Goal: Transaction & Acquisition: Download file/media

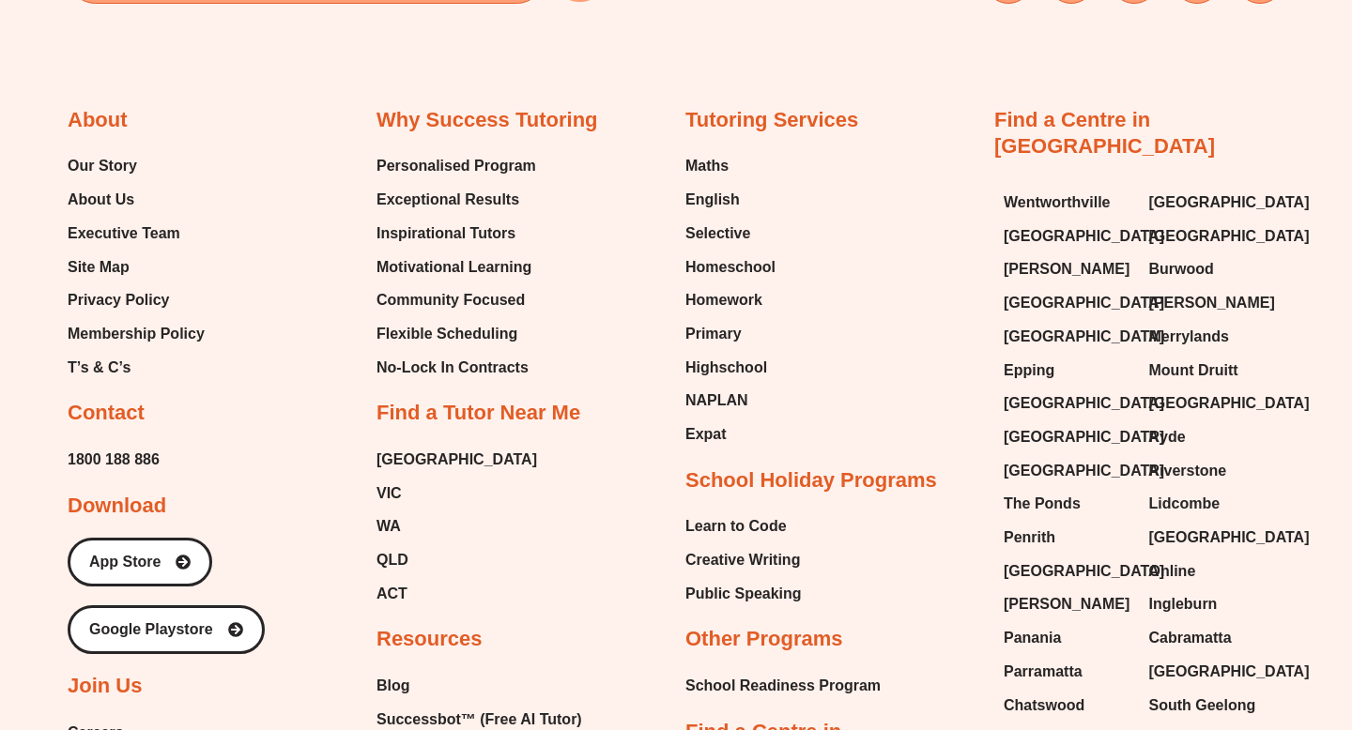
scroll to position [8032, 0]
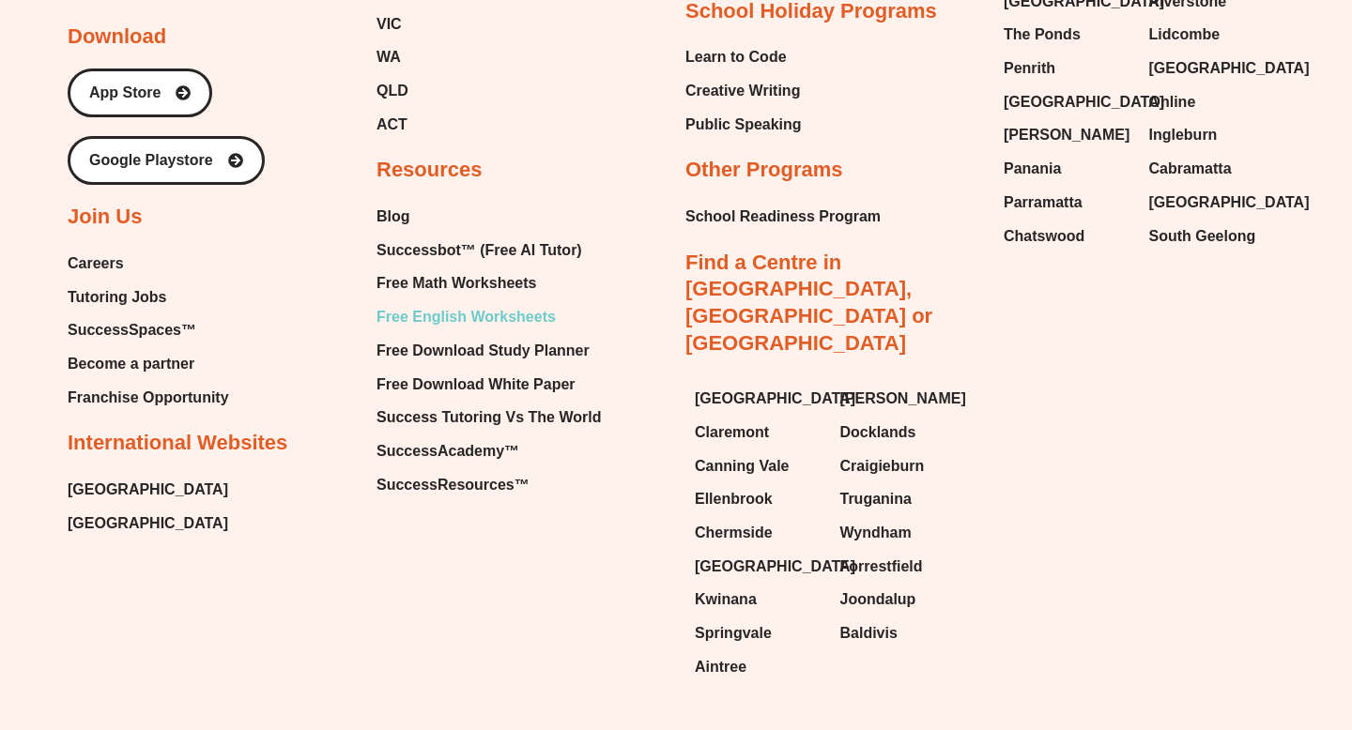
click at [441, 303] on span "Free English Worksheets" at bounding box center [465, 317] width 179 height 28
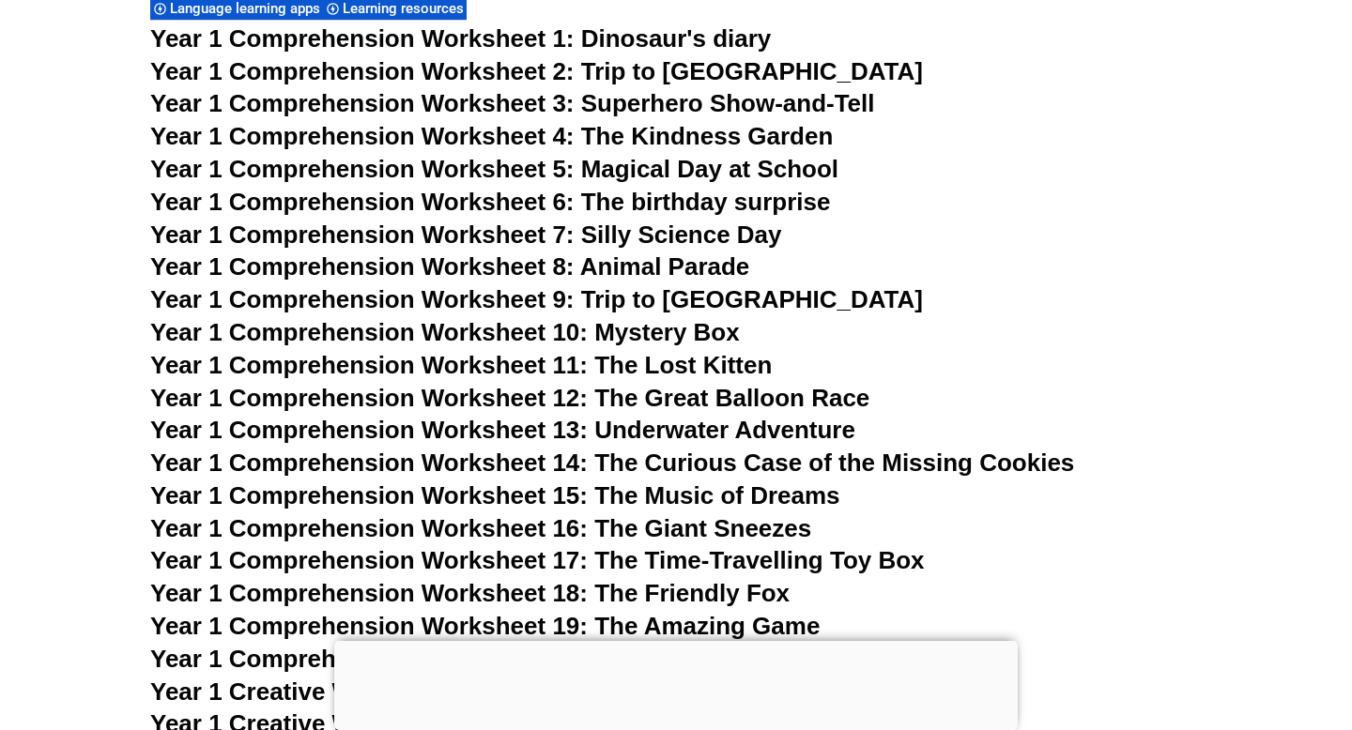
scroll to position [2750, 0]
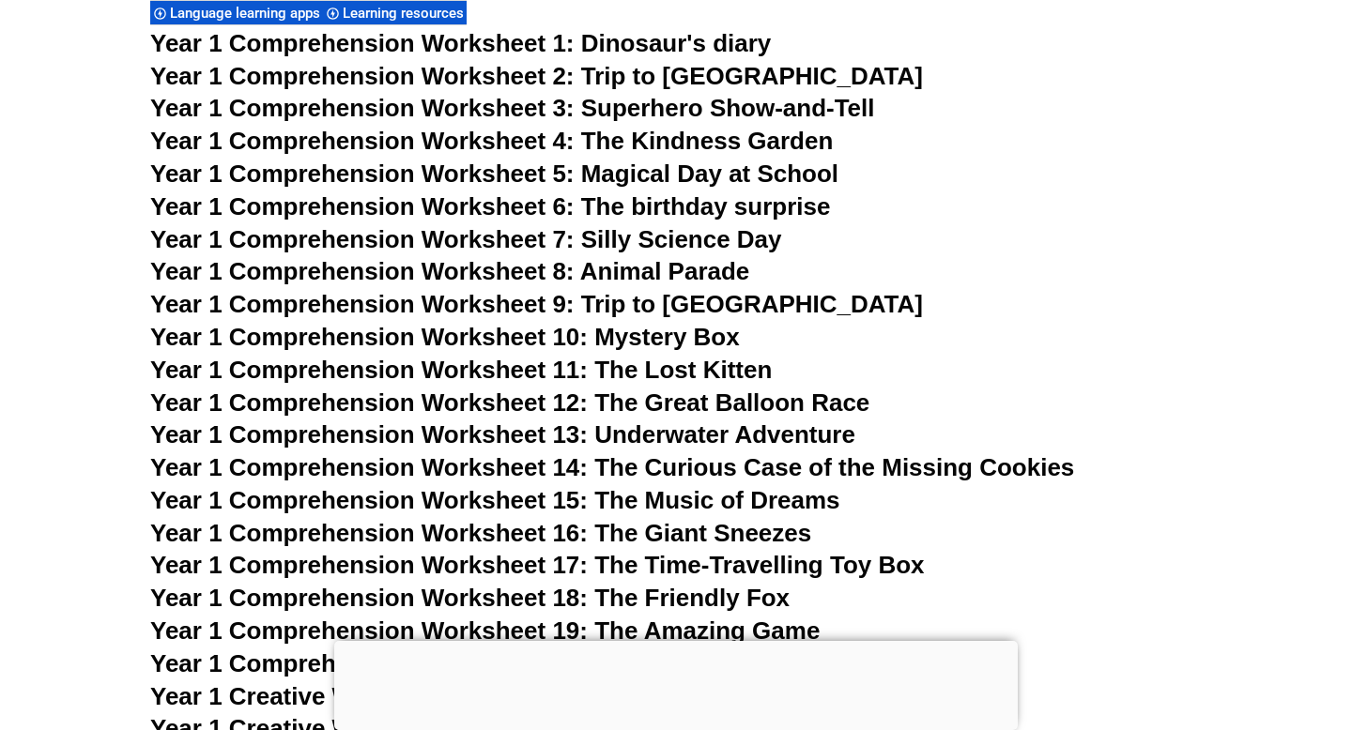
click at [628, 343] on span "Year 1 Comprehension Worksheet 10: Mystery Box" at bounding box center [445, 337] width 590 height 28
